Goal: Task Accomplishment & Management: Use online tool/utility

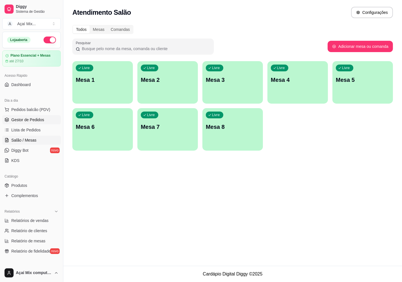
click at [35, 121] on span "Gestor de Pedidos" at bounding box center [27, 120] width 33 height 6
click at [29, 122] on span "Gestor de Pedidos" at bounding box center [27, 120] width 33 height 6
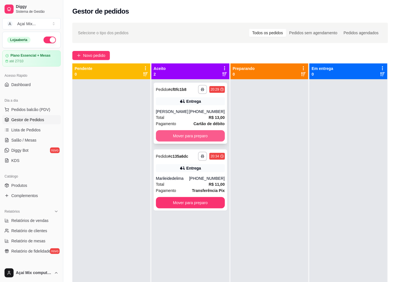
click at [175, 131] on button "Mover para preparo" at bounding box center [190, 135] width 69 height 11
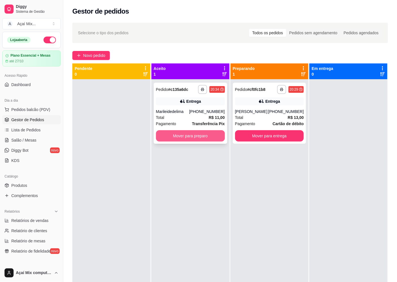
click at [196, 137] on button "Mover para preparo" at bounding box center [190, 135] width 69 height 11
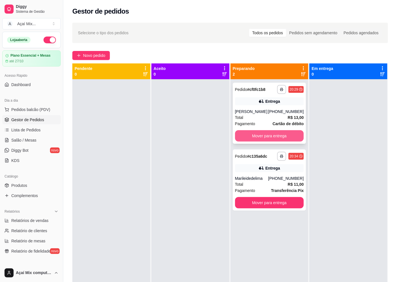
click at [242, 139] on button "Mover para entrega" at bounding box center [269, 135] width 69 height 11
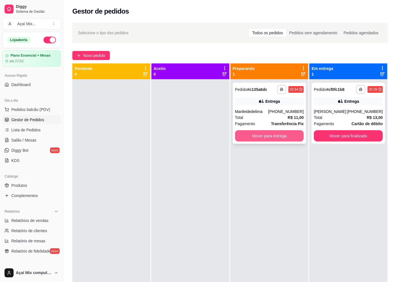
click at [235, 136] on button "Mover para entrega" at bounding box center [269, 135] width 69 height 11
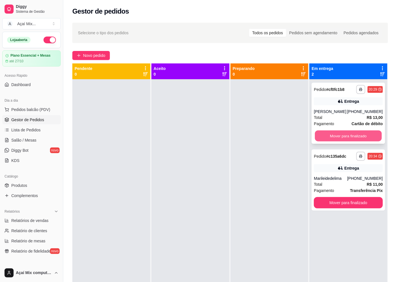
click at [360, 131] on button "Mover para finalizado" at bounding box center [348, 135] width 67 height 11
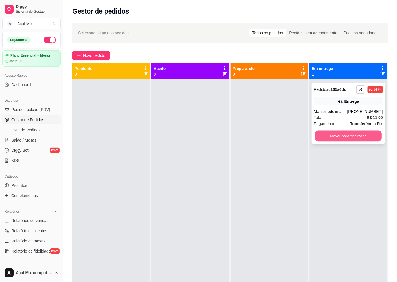
click at [359, 137] on button "Mover para finalizado" at bounding box center [348, 135] width 67 height 11
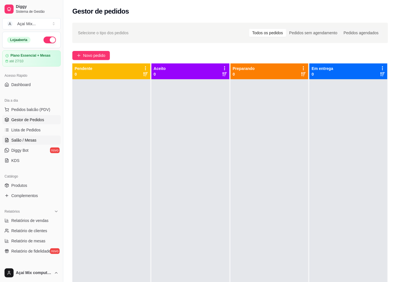
click at [29, 138] on span "Salão / Mesas" at bounding box center [23, 140] width 25 height 6
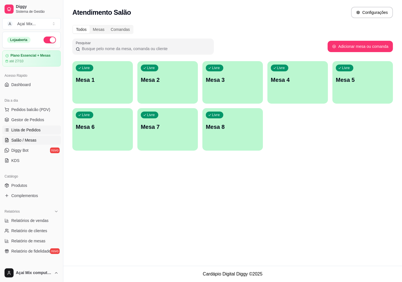
scroll to position [125, 0]
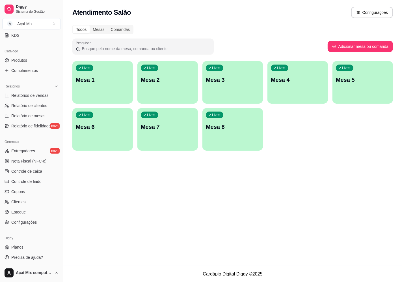
click at [113, 89] on div "Livre Mesa 1" at bounding box center [102, 79] width 60 height 36
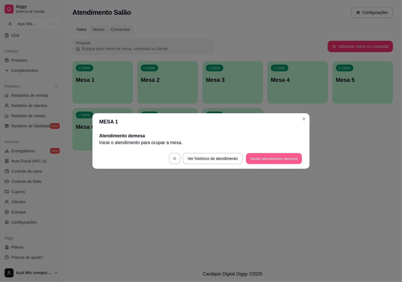
click at [271, 157] on button "Iniciar atendimento de mesa" at bounding box center [274, 158] width 56 height 11
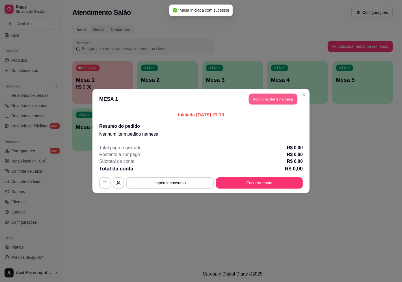
click at [258, 99] on button "Adicionar itens na mesa" at bounding box center [273, 99] width 49 height 11
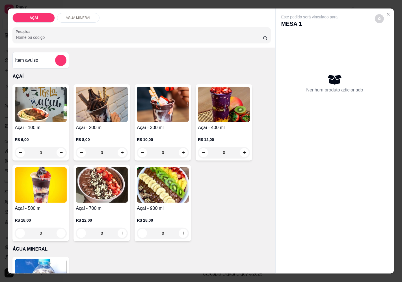
click at [46, 139] on p "R$ 6,00" at bounding box center [41, 140] width 52 height 6
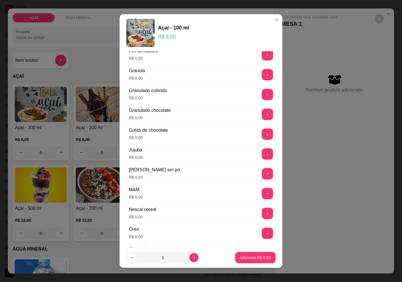
scroll to position [440, 0]
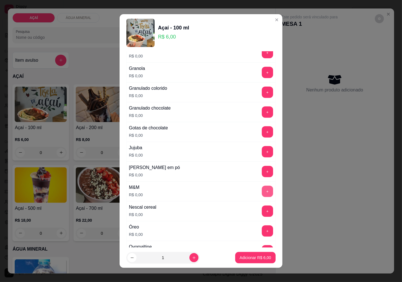
click at [262, 192] on button "+" at bounding box center [267, 190] width 11 height 11
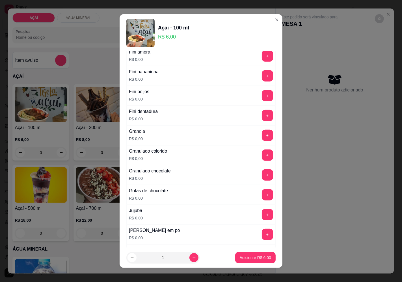
scroll to position [345, 0]
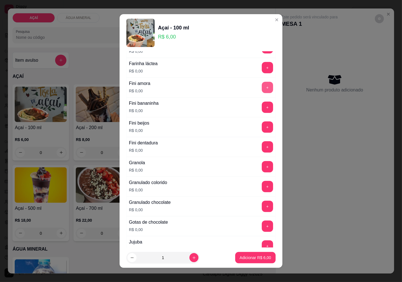
click at [262, 86] on button "+" at bounding box center [267, 87] width 11 height 11
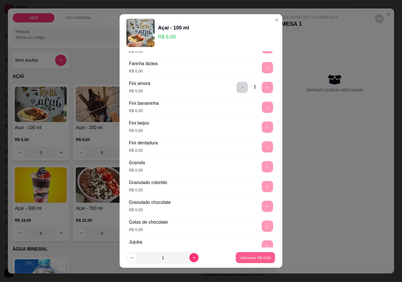
click at [240, 257] on p "Adicionar R$ 6,00" at bounding box center [255, 257] width 31 height 5
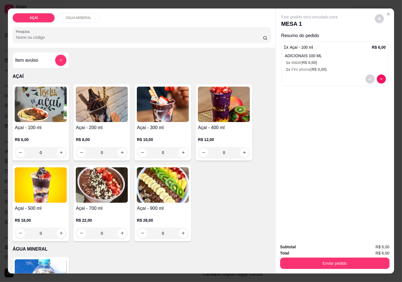
click at [58, 137] on p "R$ 6,00" at bounding box center [41, 140] width 52 height 6
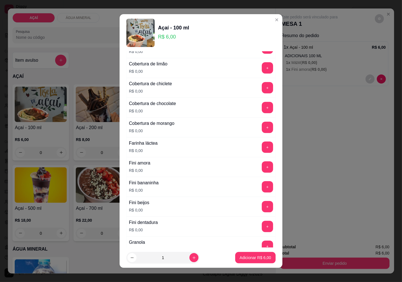
scroll to position [283, 0]
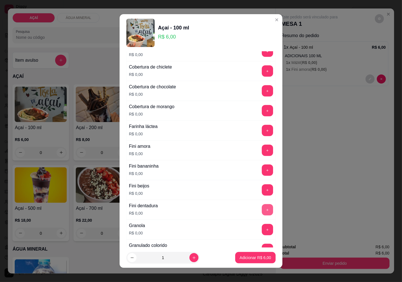
click at [262, 213] on button "+" at bounding box center [267, 209] width 11 height 11
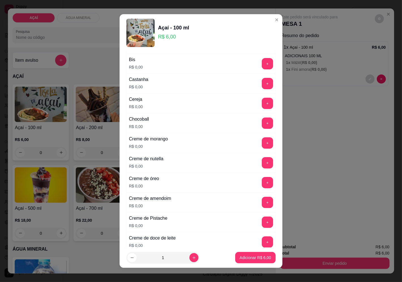
scroll to position [63, 0]
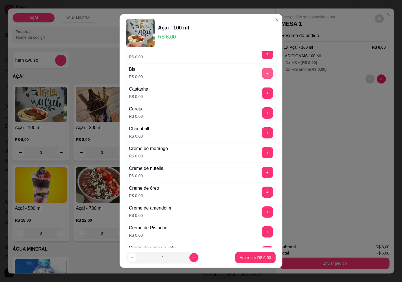
click at [262, 71] on button "+" at bounding box center [267, 73] width 11 height 11
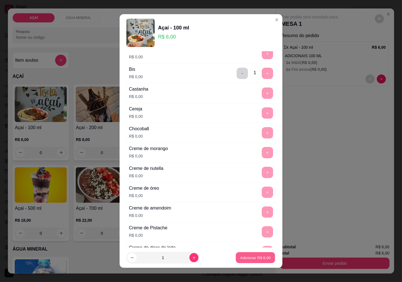
click at [254, 253] on button "Adicionar R$ 6,00" at bounding box center [255, 257] width 39 height 11
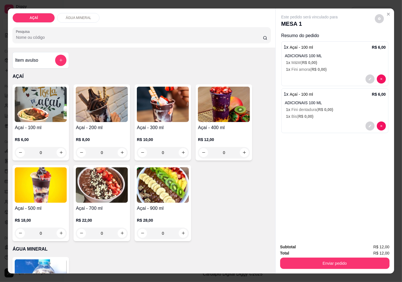
click at [159, 126] on h4 "Açaí - 300 ml" at bounding box center [163, 127] width 52 height 7
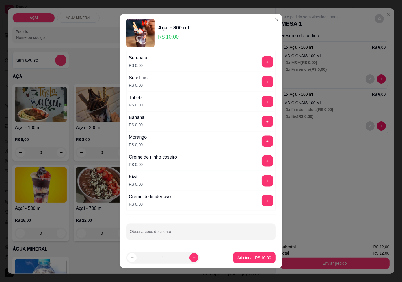
scroll to position [4, 0]
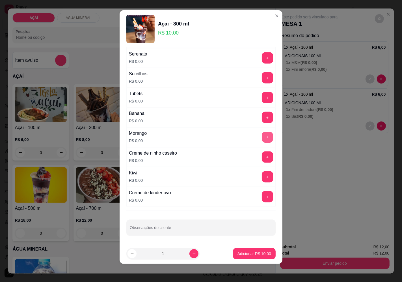
click at [262, 140] on button "+" at bounding box center [267, 136] width 11 height 11
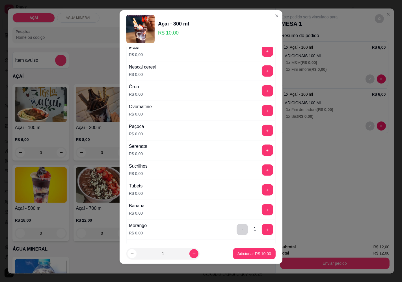
scroll to position [595, 0]
click at [262, 109] on button "+" at bounding box center [267, 110] width 11 height 11
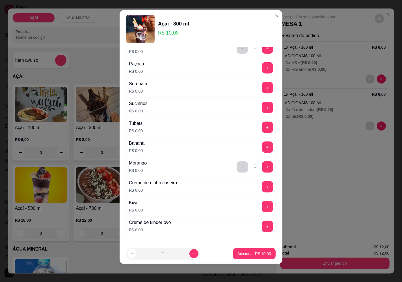
scroll to position [689, 0]
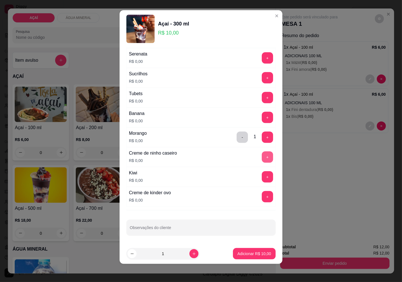
click at [262, 155] on button "+" at bounding box center [267, 156] width 11 height 11
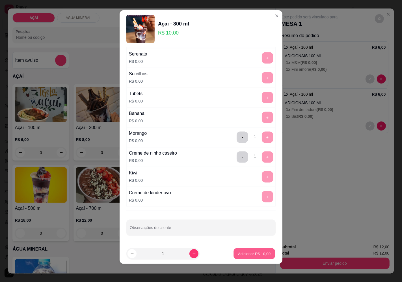
click at [238, 252] on p "Adicionar R$ 10,00" at bounding box center [254, 253] width 33 height 5
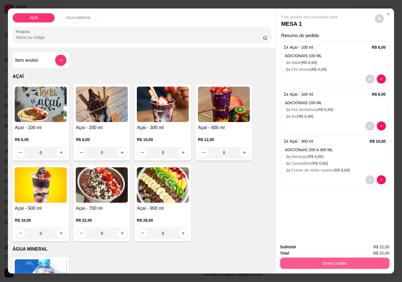
click at [307, 258] on button "Enviar pedido" at bounding box center [334, 262] width 109 height 11
click at [375, 245] on button "Enviar pedido" at bounding box center [374, 247] width 31 height 10
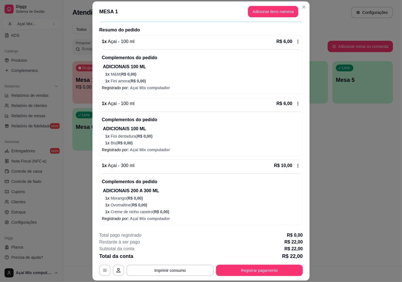
scroll to position [16, 0]
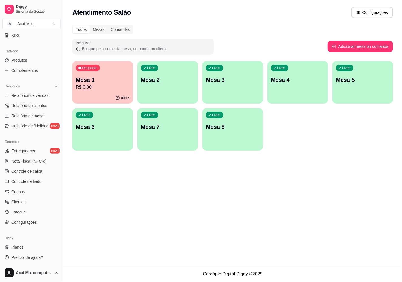
click at [105, 100] on div "00:15" at bounding box center [102, 97] width 60 height 11
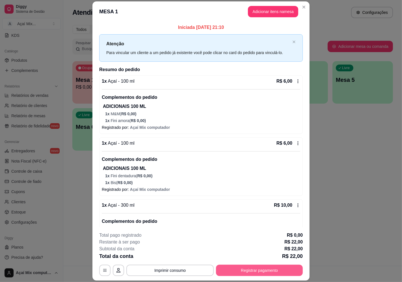
click at [242, 268] on button "Registrar pagamento" at bounding box center [259, 269] width 87 height 11
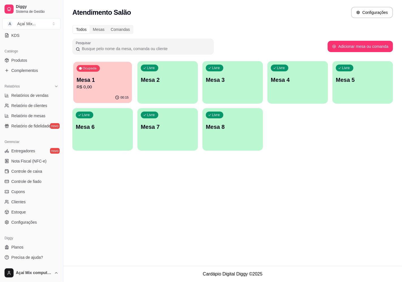
click at [90, 77] on p "Mesa 1" at bounding box center [103, 80] width 52 height 8
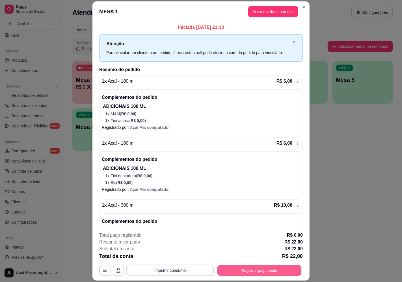
click at [244, 265] on button "Registrar pagamento" at bounding box center [259, 270] width 84 height 11
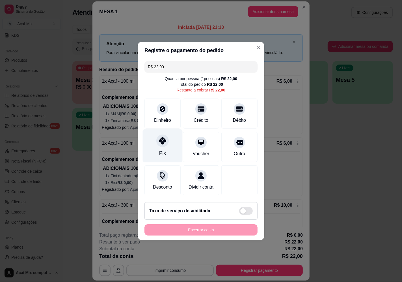
click at [156, 149] on div "Pix" at bounding box center [163, 145] width 40 height 33
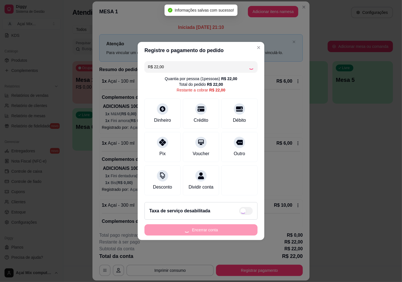
type input "R$ 0,00"
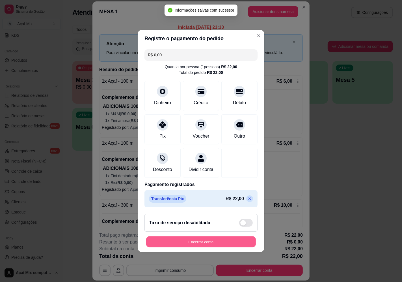
click at [222, 247] on button "Encerrar conta" at bounding box center [201, 241] width 110 height 11
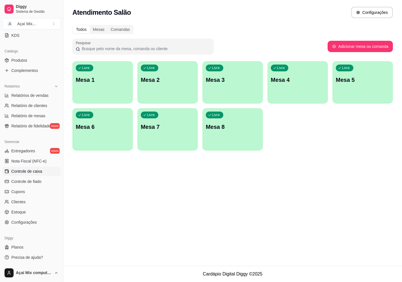
click at [35, 171] on span "Controle de caixa" at bounding box center [26, 171] width 31 height 6
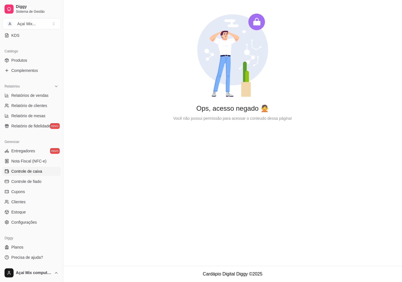
drag, startPoint x: 27, startPoint y: 115, endPoint x: 226, endPoint y: 165, distance: 205.5
drag, startPoint x: 261, startPoint y: 146, endPoint x: 221, endPoint y: 163, distance: 43.7
click at [221, 163] on main "Ops, acesso negado 🙅 Você não possui permissão para acessar o conteudo dessa pá…" at bounding box center [232, 132] width 339 height 265
click at [259, 208] on main "Ops, acesso negado 🙅 Você não possui permissão para acessar o conteudo dessa pá…" at bounding box center [232, 132] width 339 height 265
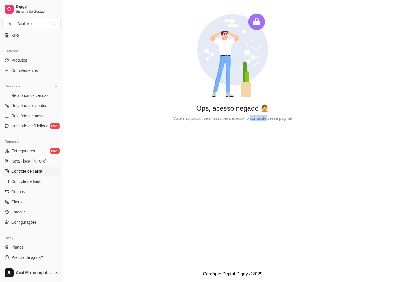
click at [259, 208] on main "Ops, acesso negado 🙅 Você não possui permissão para acessar o conteudo dessa pá…" at bounding box center [232, 132] width 339 height 265
click at [169, 209] on main "Ops, acesso negado 🙅 Você não possui permissão para acessar o conteudo dessa pá…" at bounding box center [232, 132] width 339 height 265
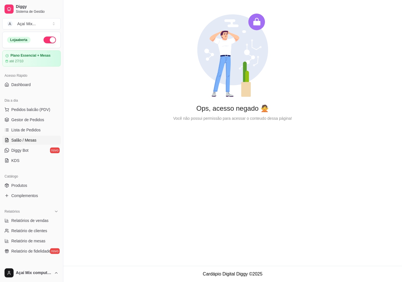
click at [37, 139] on link "Salão / Mesas" at bounding box center [31, 139] width 59 height 9
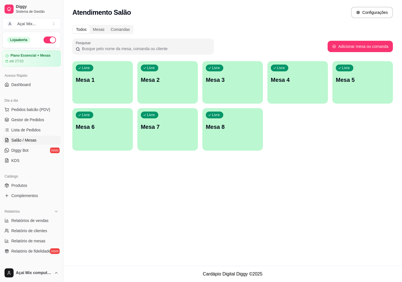
click at [30, 124] on ul "Pedidos balcão (PDV) Gestor de Pedidos Lista de Pedidos Salão / Mesas Diggy Bot…" at bounding box center [31, 135] width 59 height 60
click at [38, 122] on span "Gestor de Pedidos" at bounding box center [27, 120] width 33 height 6
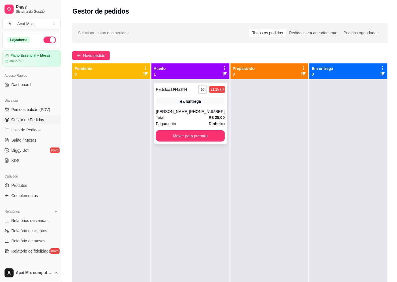
click at [196, 114] on div "(82) 98185-4534" at bounding box center [207, 112] width 36 height 6
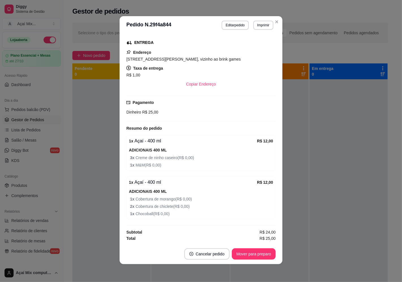
scroll to position [1, 0]
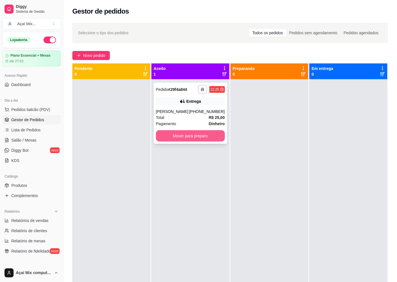
click at [199, 141] on button "Mover para preparo" at bounding box center [190, 135] width 69 height 11
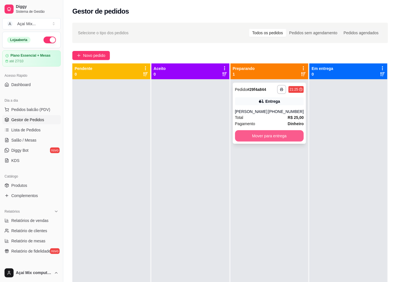
click at [258, 138] on button "Mover para entrega" at bounding box center [269, 135] width 69 height 11
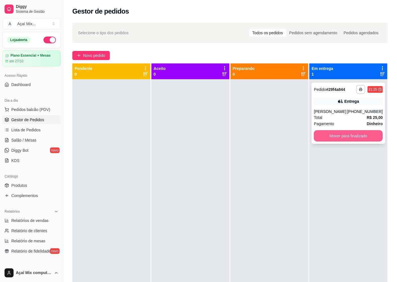
click at [352, 141] on button "Mover para finalizado" at bounding box center [348, 135] width 69 height 11
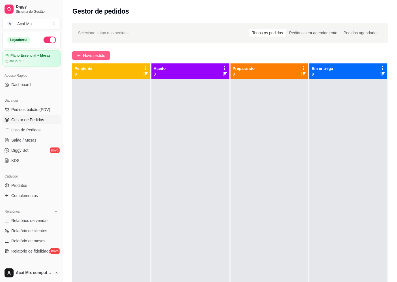
click at [78, 59] on button "Novo pedido" at bounding box center [91, 55] width 38 height 9
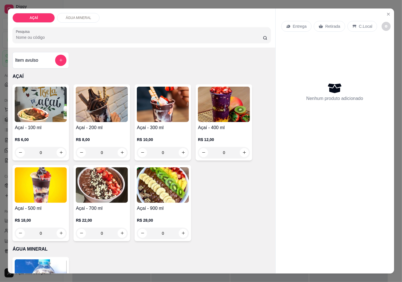
click at [299, 23] on p "Entrega" at bounding box center [300, 26] width 14 height 6
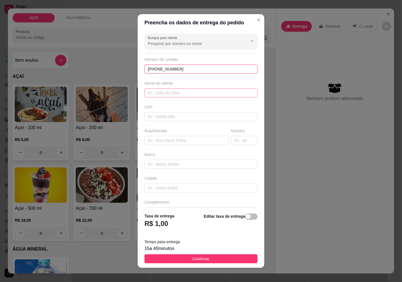
type input "(82) 8176-5686"
click at [172, 89] on input "text" at bounding box center [200, 92] width 113 height 9
type input "JAINE"
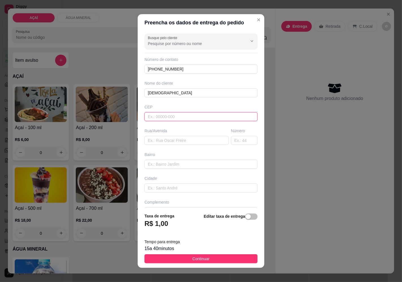
click at [174, 121] on input "text" at bounding box center [200, 116] width 113 height 9
type input "578520000"
click at [174, 146] on div "Busque pelo cliente Número de contato (82) 8176-5686 Nome do cliente JAINE CEP …" at bounding box center [201, 119] width 127 height 177
click at [173, 142] on input "text" at bounding box center [186, 140] width 84 height 9
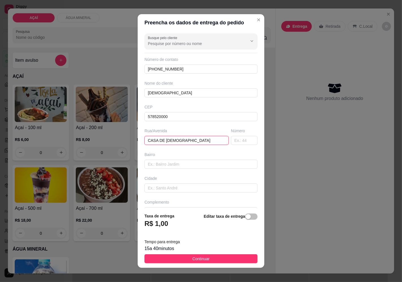
type input "CASA DE JAINE"
click at [172, 170] on div "Busque pelo cliente Número de contato (82) 8176-5686 Nome do cliente JAINE CEP …" at bounding box center [201, 119] width 127 height 177
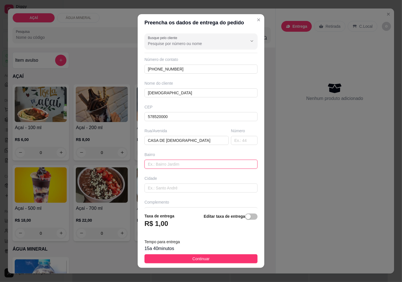
click at [172, 167] on input "text" at bounding box center [200, 163] width 113 height 9
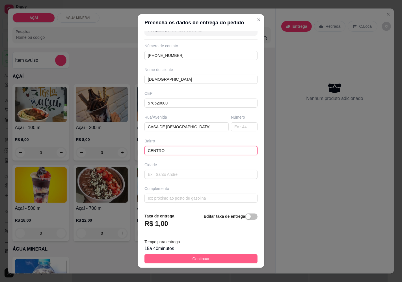
type input "CENTRO"
click at [239, 261] on button "Continuar" at bounding box center [200, 258] width 113 height 9
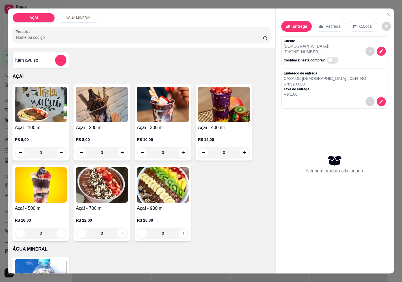
click at [116, 126] on h4 "Açaí - 200 ml" at bounding box center [102, 127] width 52 height 7
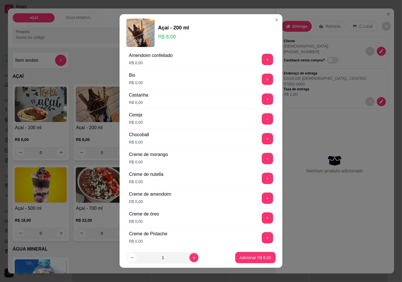
scroll to position [63, 0]
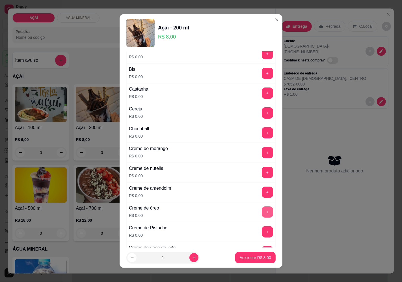
click at [262, 215] on button "+" at bounding box center [267, 211] width 11 height 11
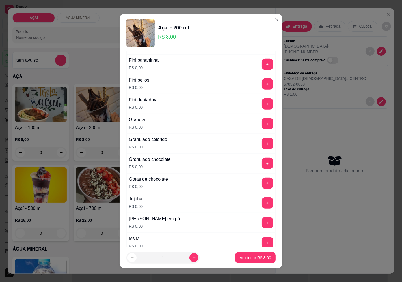
scroll to position [440, 0]
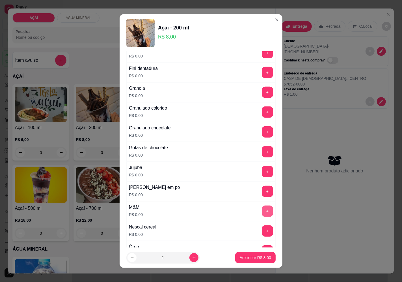
click at [262, 208] on button "+" at bounding box center [267, 210] width 11 height 11
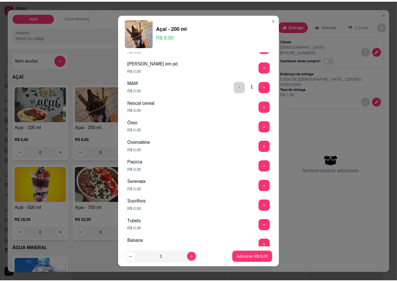
scroll to position [565, 0]
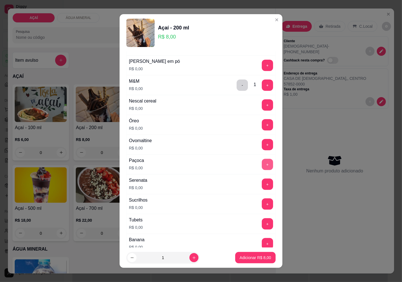
click at [262, 170] on button "+" at bounding box center [267, 164] width 11 height 11
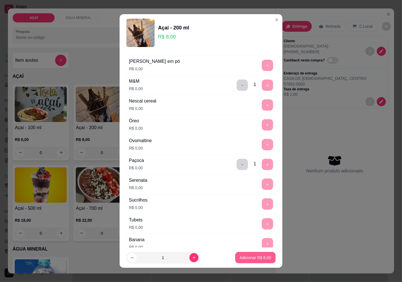
click at [263, 258] on p "Adicionar R$ 8,00" at bounding box center [255, 257] width 31 height 6
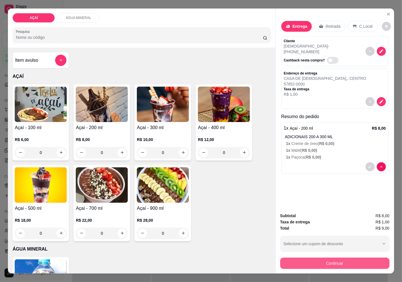
click at [286, 264] on button "Continuar" at bounding box center [334, 262] width 109 height 11
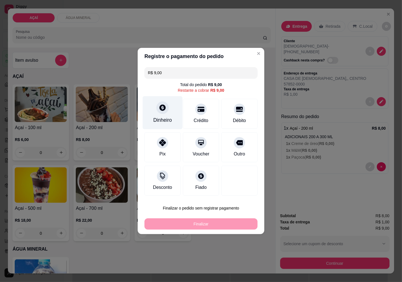
click at [157, 113] on div "Dinheiro" at bounding box center [163, 112] width 40 height 33
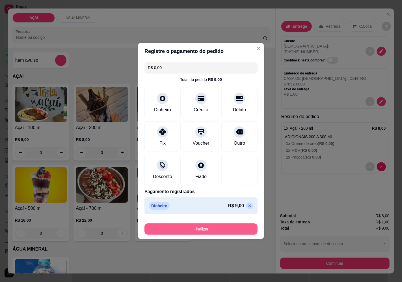
click at [223, 225] on button "Finalizar" at bounding box center [200, 228] width 113 height 11
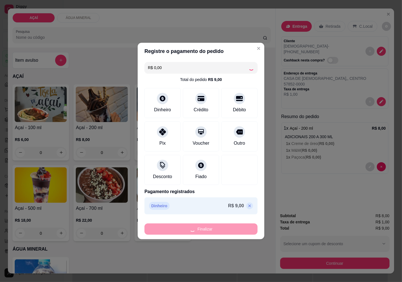
type input "-R$ 9,00"
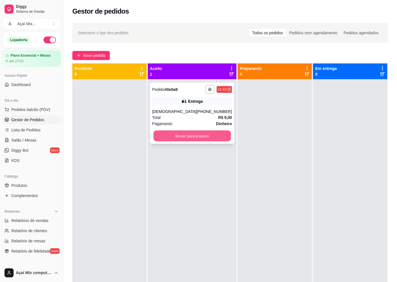
click at [201, 138] on button "Mover para preparo" at bounding box center [191, 135] width 77 height 11
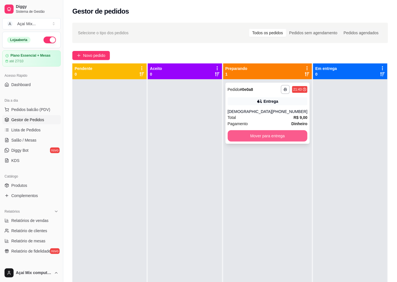
click at [282, 136] on button "Mover para entrega" at bounding box center [268, 135] width 80 height 11
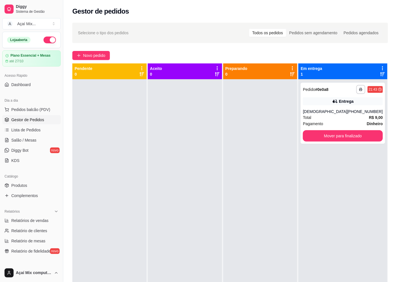
click at [278, 109] on div at bounding box center [260, 220] width 74 height 282
click at [352, 131] on button "Mover para finalizado" at bounding box center [343, 135] width 80 height 11
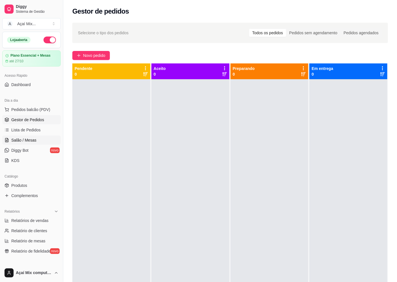
click at [20, 142] on span "Salão / Mesas" at bounding box center [23, 140] width 25 height 6
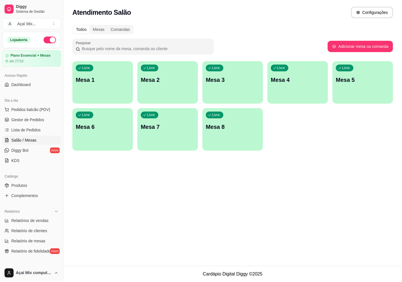
click at [191, 218] on div "Atendimento Salão Configurações Todos Mesas Comandas Pesquisar Adicionar mesa o…" at bounding box center [232, 132] width 339 height 265
click at [36, 119] on span "Gestor de Pedidos" at bounding box center [27, 120] width 33 height 6
